Goal: Check status: Check status

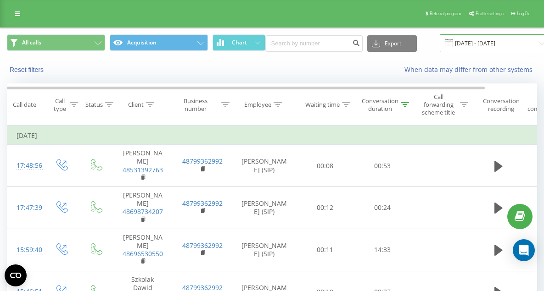
click at [483, 41] on input "[DATE] - [DATE]" at bounding box center [494, 43] width 111 height 18
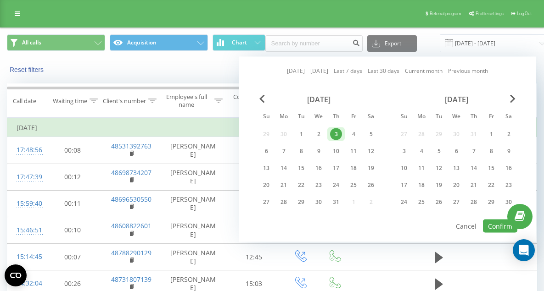
click at [292, 72] on link "[DATE]" at bounding box center [296, 71] width 18 height 9
click at [497, 227] on button "Confirm" at bounding box center [500, 226] width 34 height 13
type input "[DATE] - [DATE]"
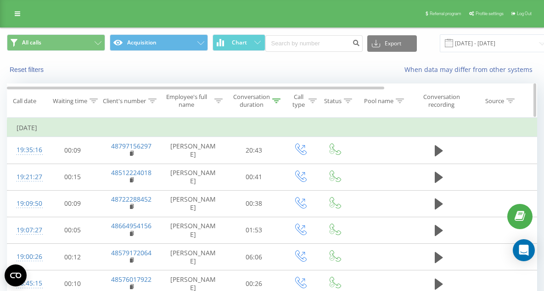
click at [259, 96] on div "Conversation duration" at bounding box center [251, 101] width 37 height 16
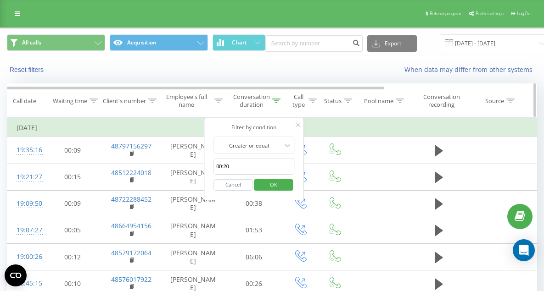
click at [362, 113] on th "Pool name" at bounding box center [381, 101] width 60 height 34
click at [283, 187] on span "OK" at bounding box center [274, 185] width 26 height 14
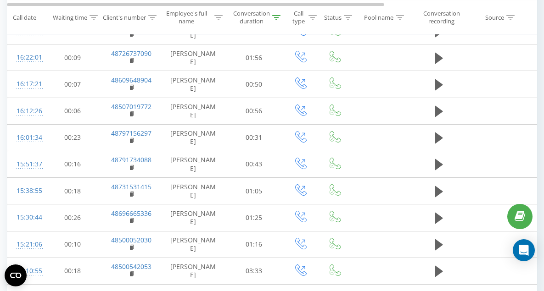
scroll to position [548, 0]
